Goal: Information Seeking & Learning: Check status

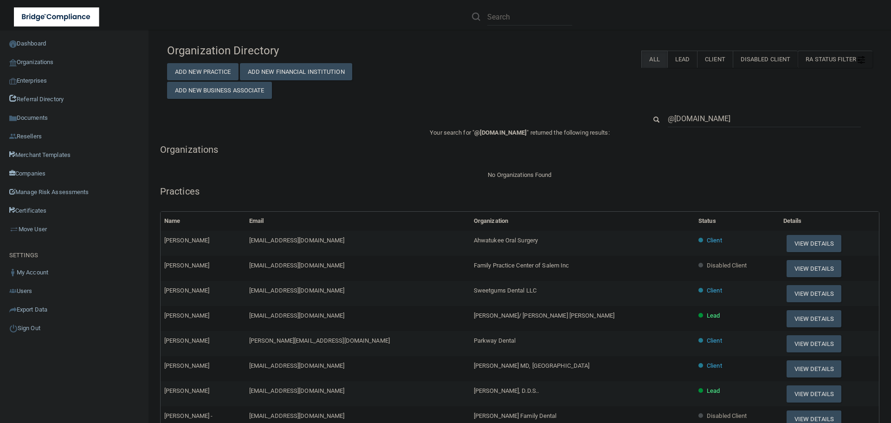
click at [703, 118] on input "@[DOMAIN_NAME]" at bounding box center [764, 118] width 193 height 17
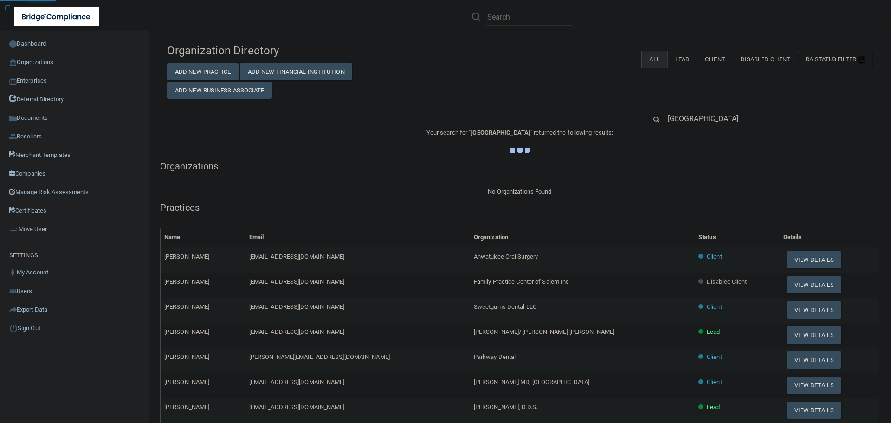
type input "[GEOGRAPHIC_DATA]"
click at [536, 99] on div "Organization Directory Add New Practice Add New Financial Institution Add New B…" at bounding box center [520, 352] width 706 height 627
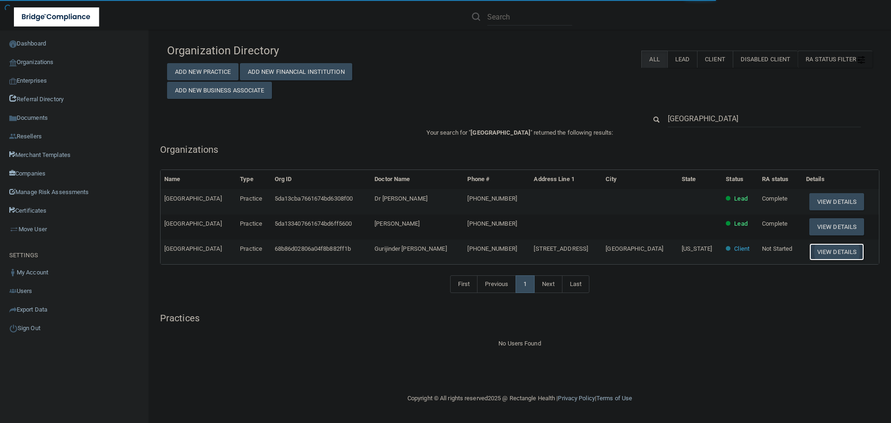
click at [826, 246] on button "View Details" at bounding box center [837, 251] width 55 height 17
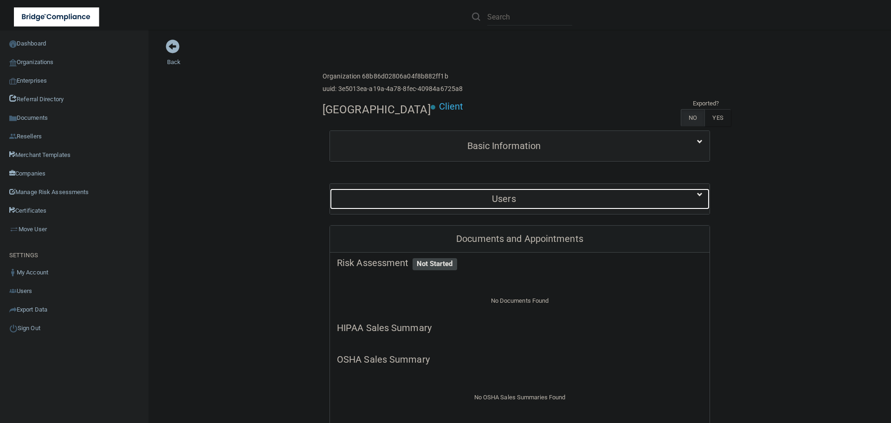
click at [496, 205] on div "Users" at bounding box center [504, 198] width 348 height 21
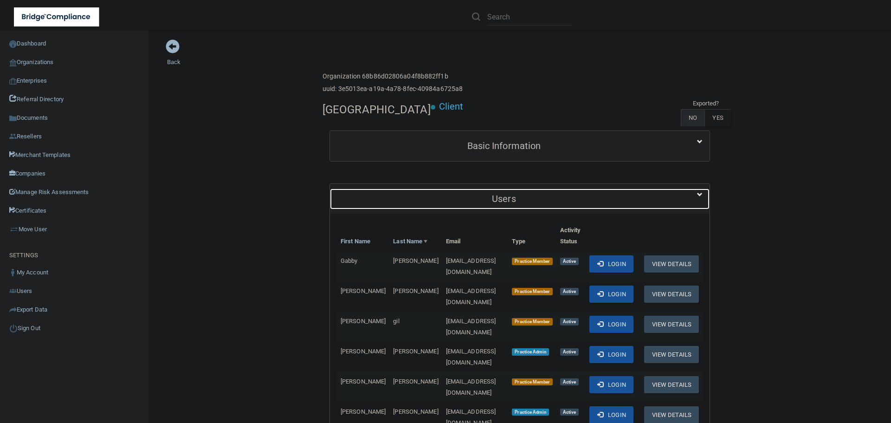
click at [496, 205] on div "Users" at bounding box center [504, 198] width 348 height 21
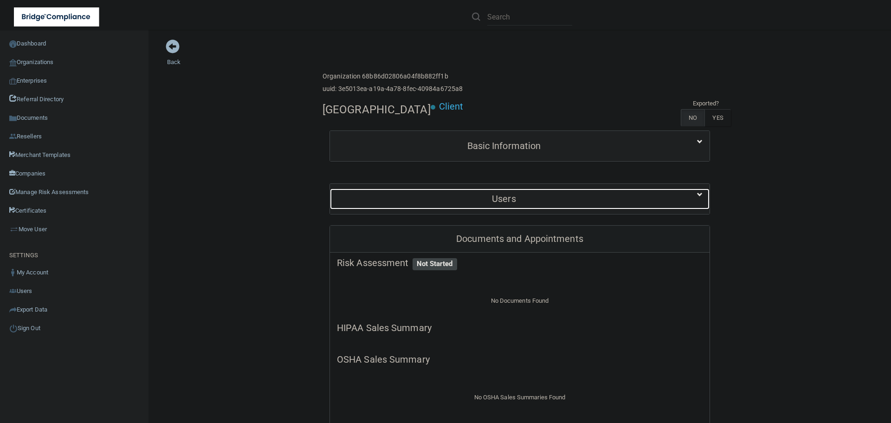
click at [496, 205] on div "Users" at bounding box center [504, 198] width 348 height 21
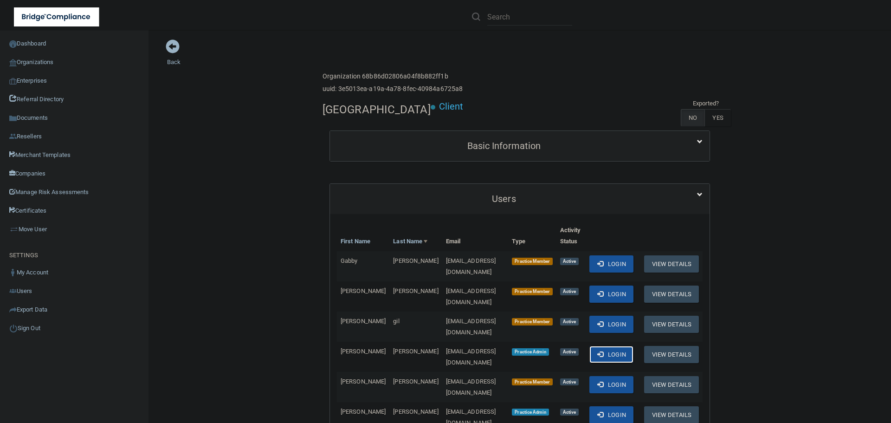
click at [621, 346] on button "Login" at bounding box center [612, 354] width 44 height 17
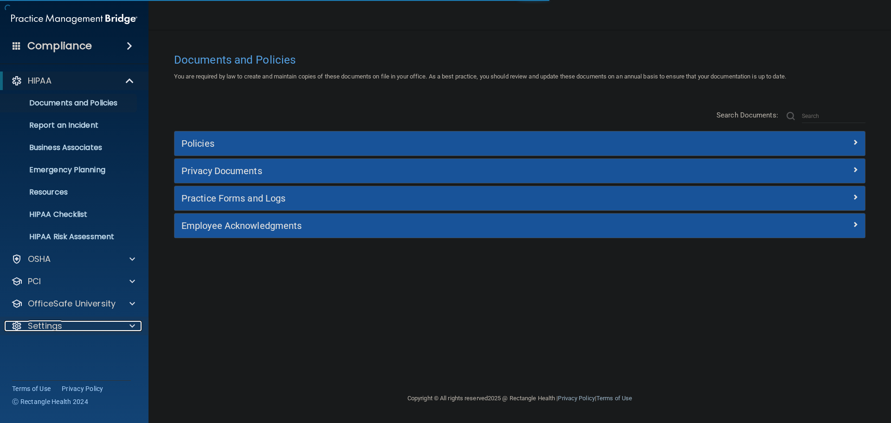
click at [132, 328] on span at bounding box center [133, 325] width 6 height 11
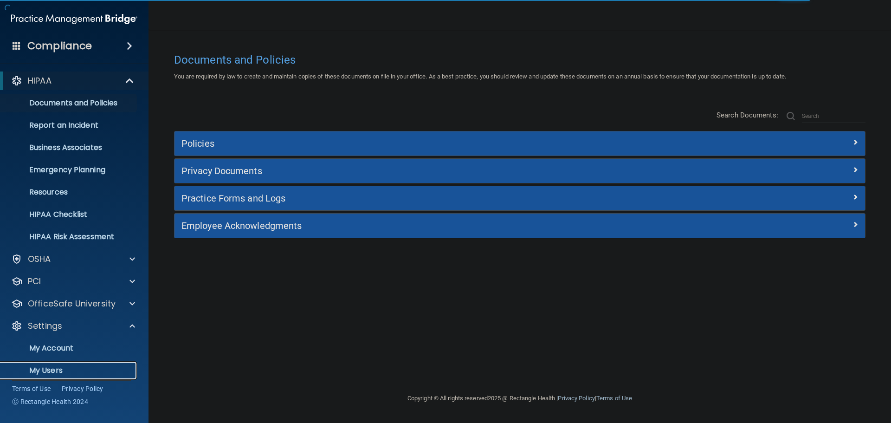
click at [65, 366] on p "My Users" at bounding box center [69, 370] width 127 height 9
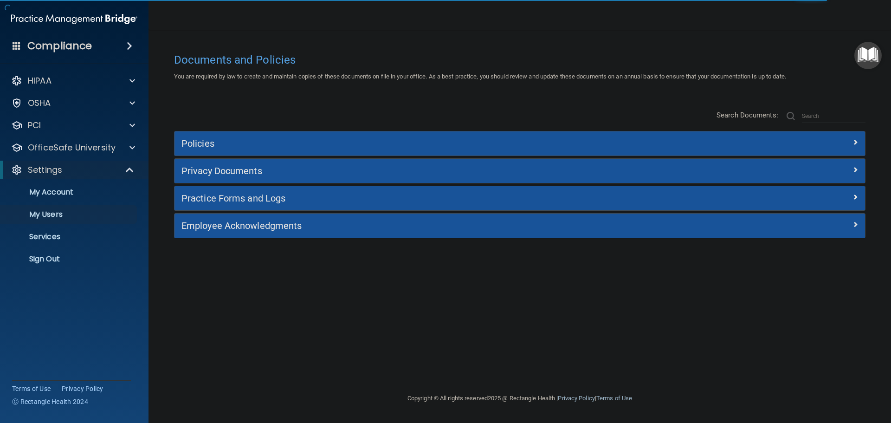
click at [319, 313] on div "Documents and Policies You are required by law to create and maintain copies of…" at bounding box center [520, 220] width 706 height 344
select select "20"
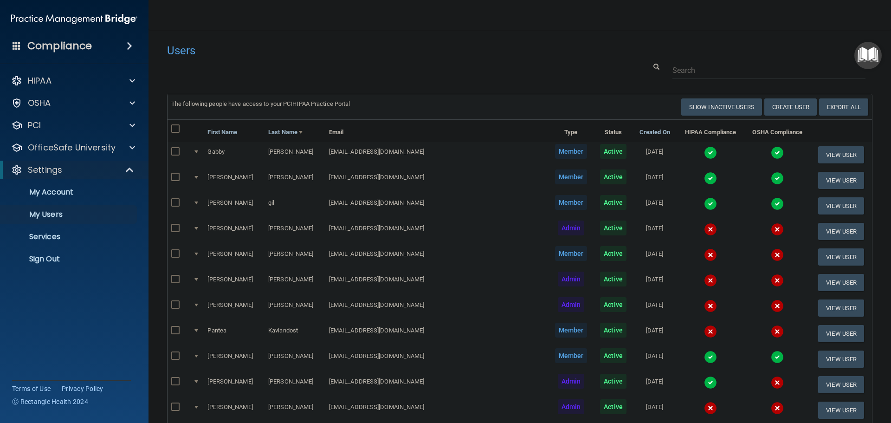
click at [554, 64] on div at bounding box center [520, 70] width 720 height 17
